Goal: Task Accomplishment & Management: Manage account settings

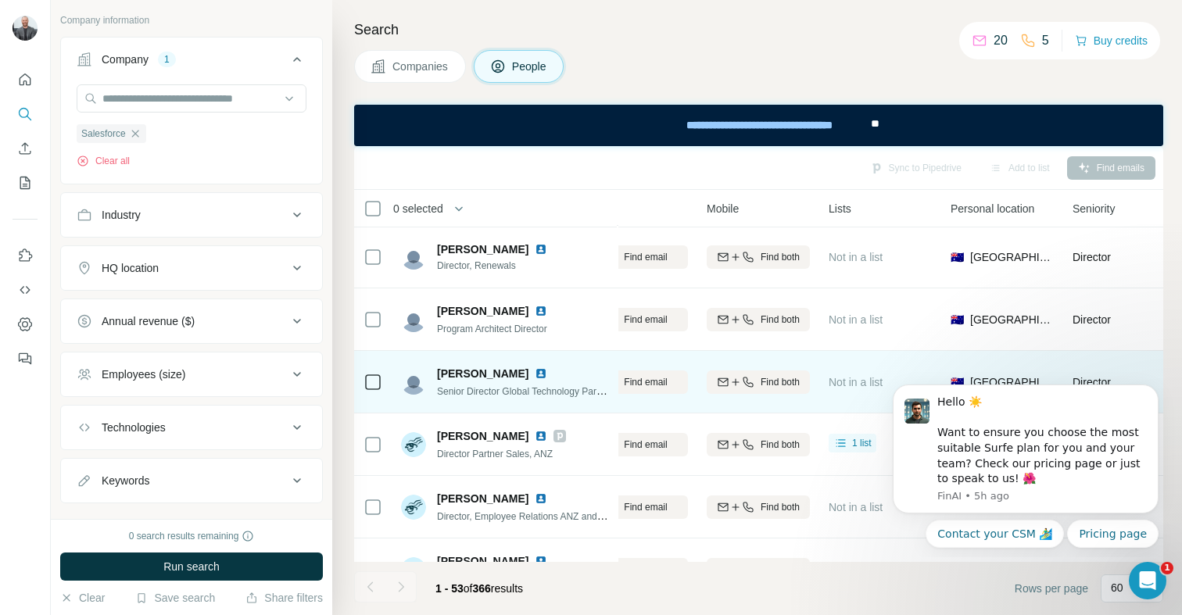
scroll to position [299, 216]
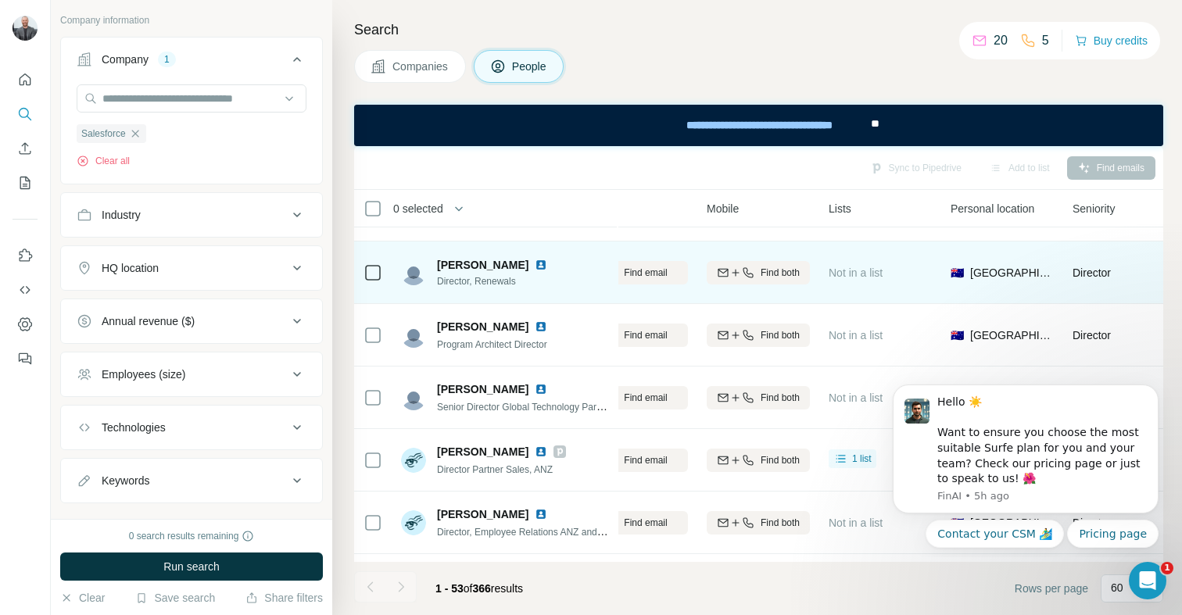
click at [381, 274] on icon at bounding box center [372, 272] width 19 height 19
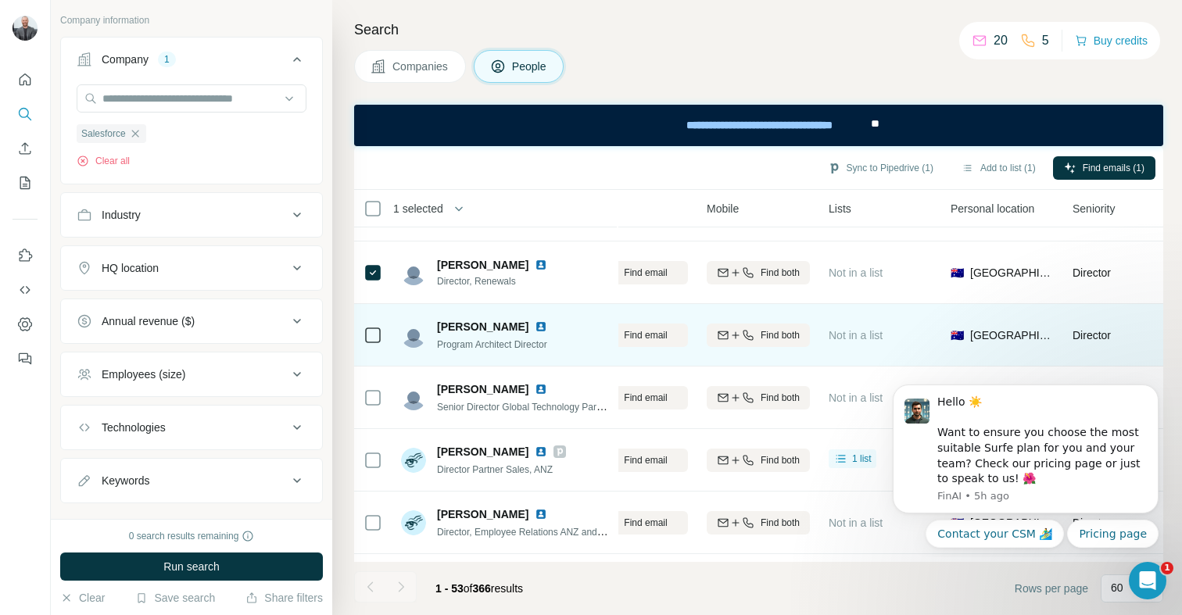
click at [376, 343] on icon at bounding box center [372, 335] width 19 height 19
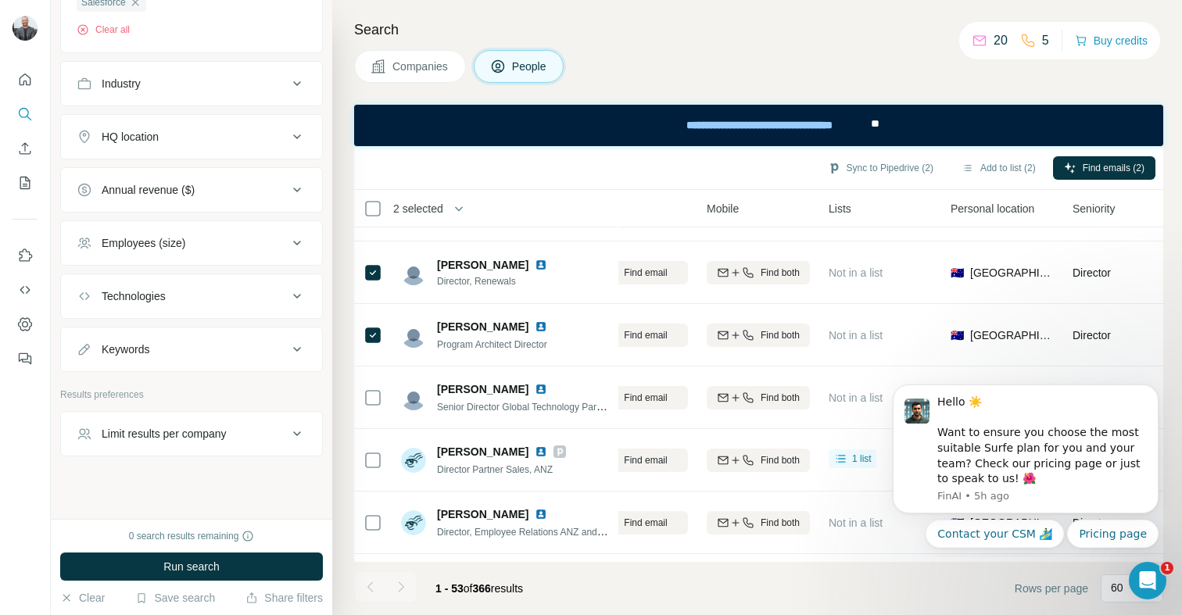
scroll to position [1056, 0]
click at [35, 188] on button "My lists" at bounding box center [25, 183] width 25 height 28
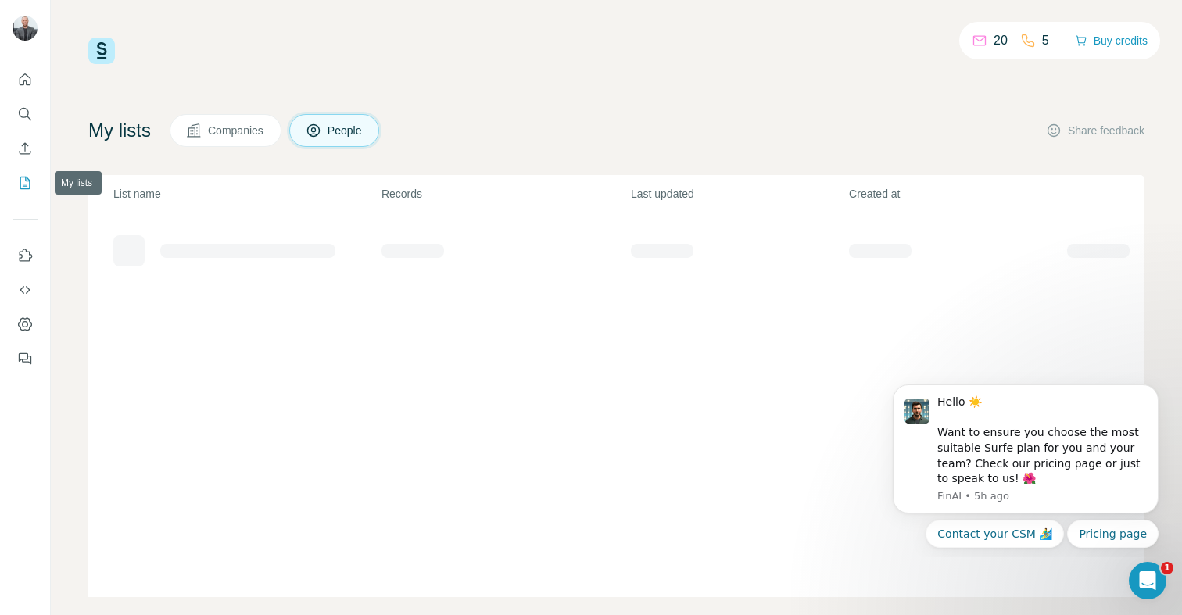
click at [26, 182] on icon "My lists" at bounding box center [25, 183] width 16 height 16
drag, startPoint x: 1154, startPoint y: 388, endPoint x: 2023, endPoint y: 756, distance: 944.1
click at [1154, 388] on icon "Dismiss notification" at bounding box center [1152, 389] width 5 height 5
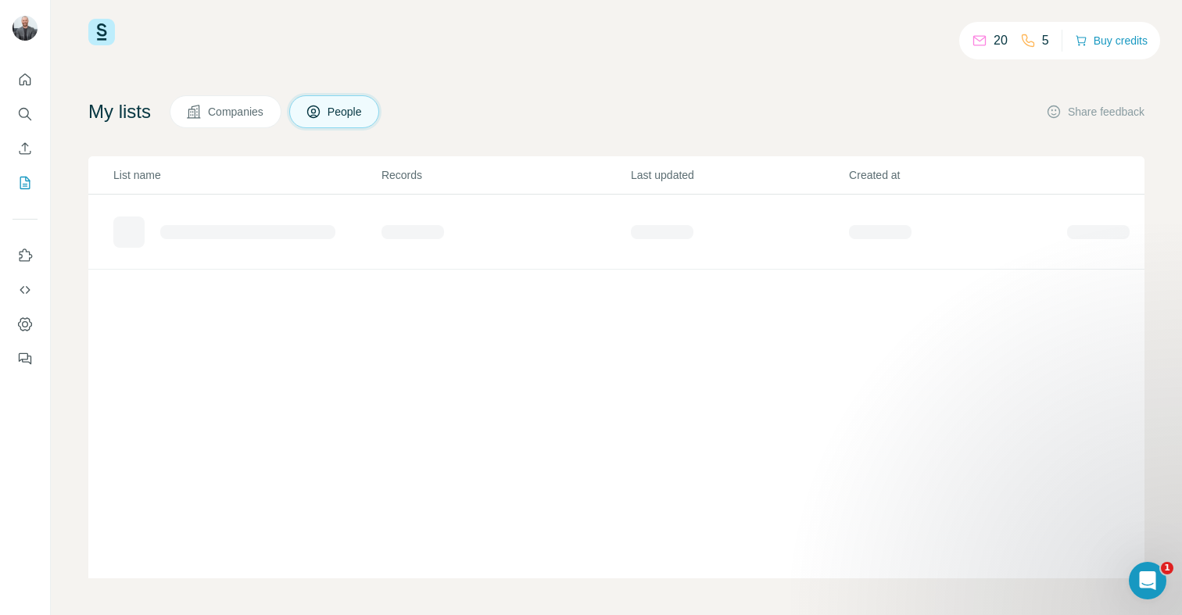
scroll to position [20, 0]
click at [231, 220] on div "Added from ICP Finder" at bounding box center [210, 225] width 112 height 16
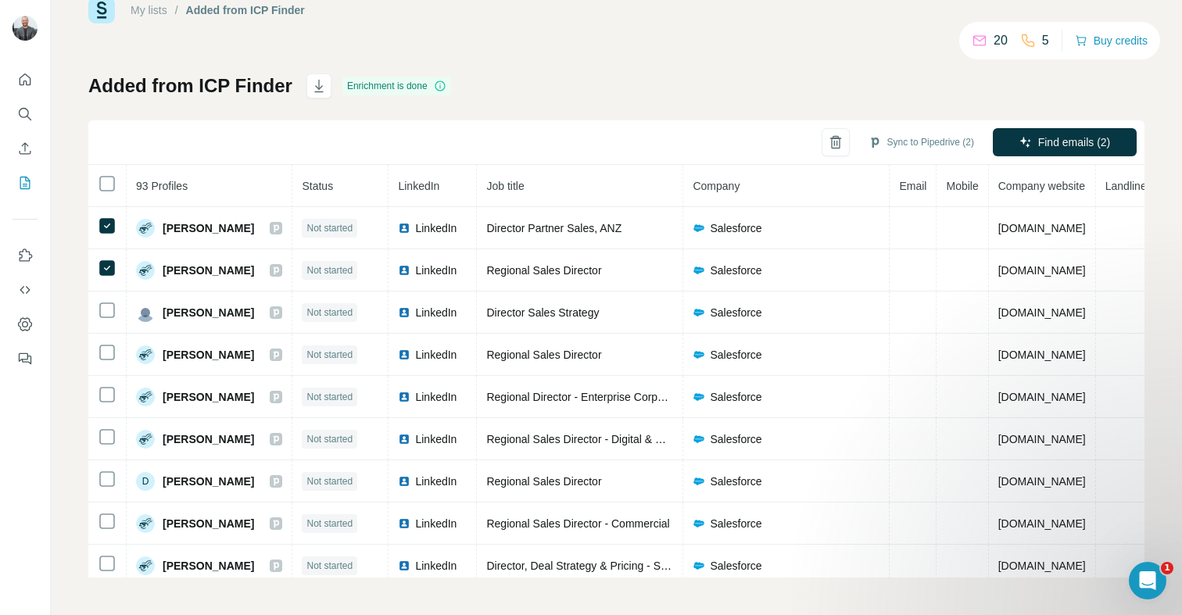
click at [578, 90] on div "Added from ICP Finder Enrichment is done Sync to Pipedrive (2) Find emails (2) …" at bounding box center [616, 325] width 1056 height 504
click at [23, 261] on icon "Use Surfe on LinkedIn" at bounding box center [26, 255] width 13 height 13
